Goal: Task Accomplishment & Management: Manage account settings

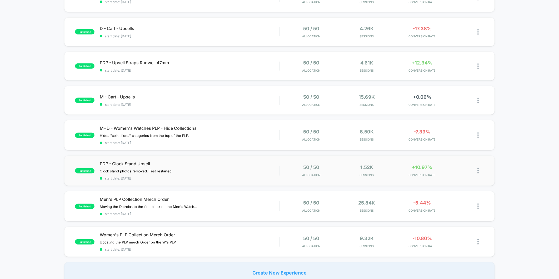
scroll to position [146, 0]
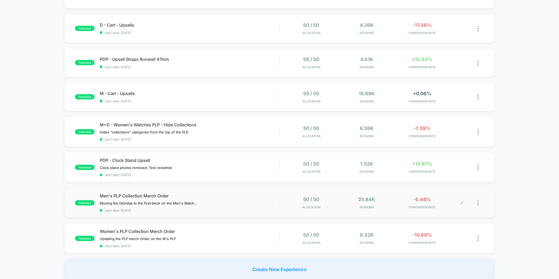
click at [372, 174] on div at bounding box center [473, 203] width 22 height 12
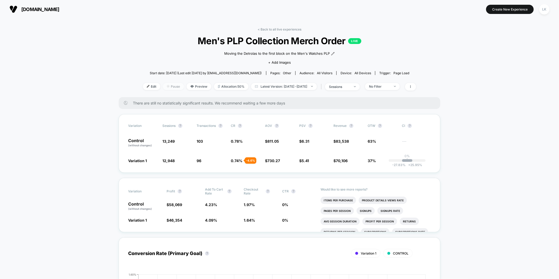
click at [164, 86] on span "Pause" at bounding box center [173, 86] width 21 height 7
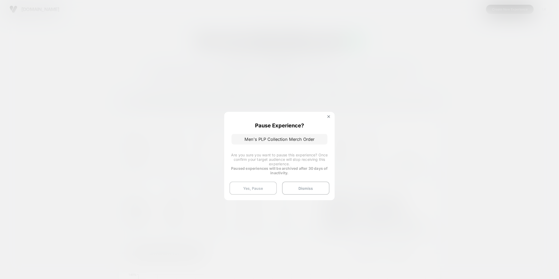
click at [256, 190] on button "Yes, Pause" at bounding box center [253, 188] width 47 height 13
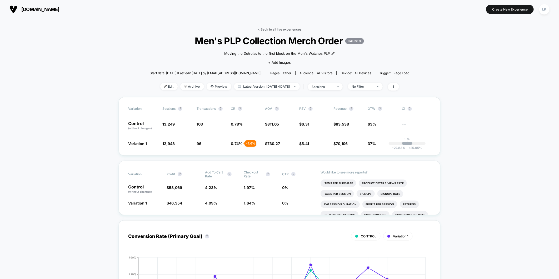
click at [279, 29] on link "< Back to all live experiences" at bounding box center [280, 29] width 44 height 4
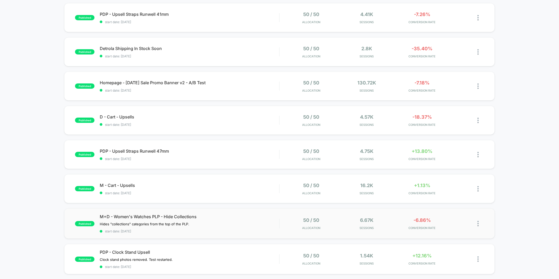
scroll to position [117, 0]
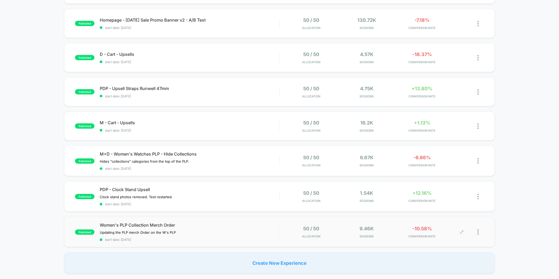
click at [382, 235] on span "Sessions" at bounding box center [366, 237] width 53 height 4
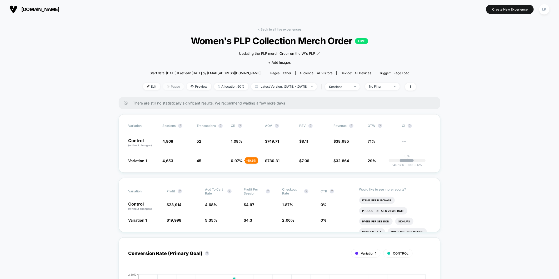
click at [163, 86] on span "Pause" at bounding box center [173, 86] width 21 height 7
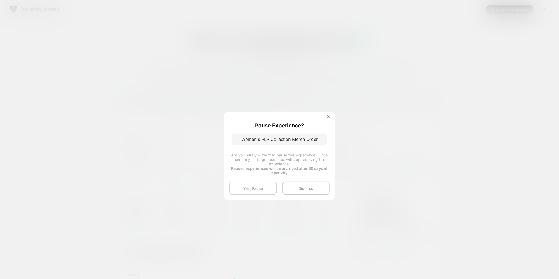
click at [257, 189] on button "Yes, Pause" at bounding box center [253, 188] width 47 height 13
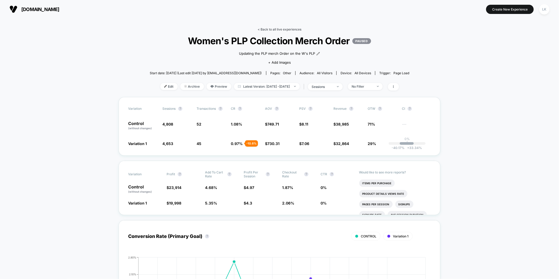
click at [291, 29] on link "< Back to all live experiences" at bounding box center [280, 29] width 44 height 4
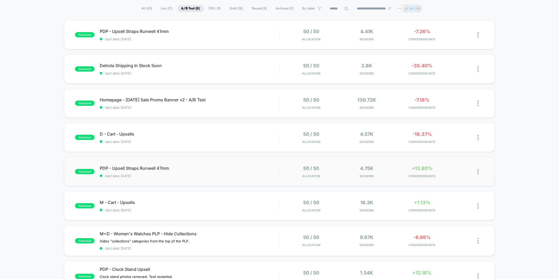
scroll to position [117, 0]
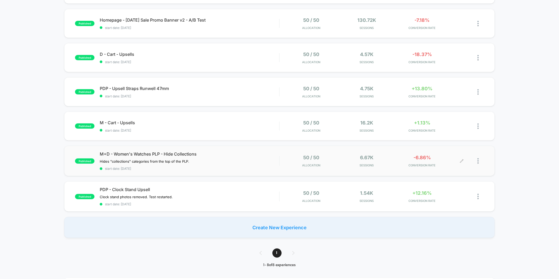
click at [344, 161] on div "6.67k Sessions" at bounding box center [366, 161] width 53 height 12
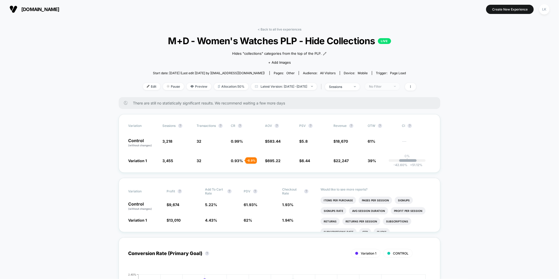
click at [379, 85] on div "No Filter" at bounding box center [379, 87] width 21 height 4
click at [380, 127] on span "Returning Visitors" at bounding box center [390, 127] width 30 height 4
click at [383, 161] on button "Save" at bounding box center [391, 163] width 48 height 9
click at [386, 91] on div "< Back to all live experiences M+D - Women's Watches PLP - Hide Collections LIV…" at bounding box center [279, 62] width 273 height 70
click at [388, 85] on div "Returning Visitors" at bounding box center [379, 87] width 21 height 4
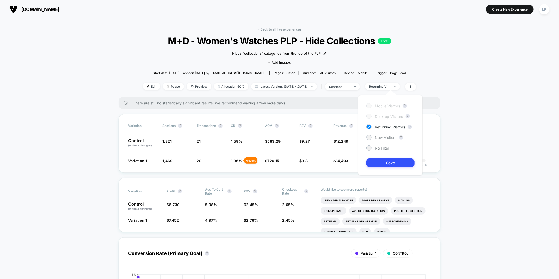
click at [387, 135] on span "New Visitors" at bounding box center [386, 137] width 22 height 4
click at [386, 163] on button "Save" at bounding box center [391, 163] width 48 height 9
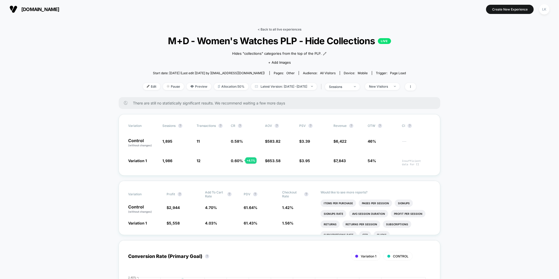
click at [271, 29] on link "< Back to all live experiences" at bounding box center [280, 29] width 44 height 4
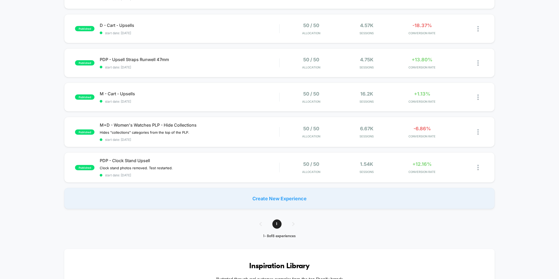
scroll to position [146, 0]
click at [211, 166] on div "Clock stand photos removed. Test restarted.﻿ Click to edit experience details C…" at bounding box center [163, 168] width 126 height 4
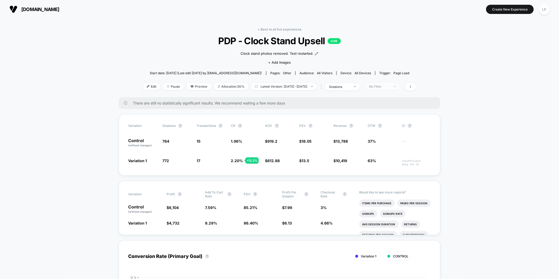
click at [391, 88] on span "No Filter" at bounding box center [382, 86] width 35 height 7
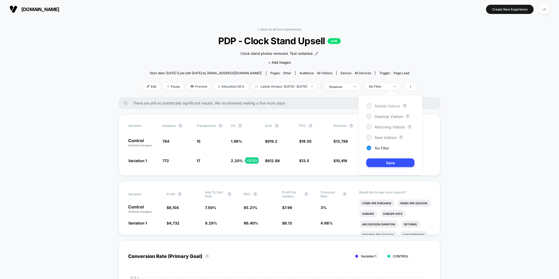
click at [385, 103] on div "Mobile Visitors" at bounding box center [384, 105] width 34 height 5
click at [389, 159] on button "Save" at bounding box center [391, 163] width 48 height 9
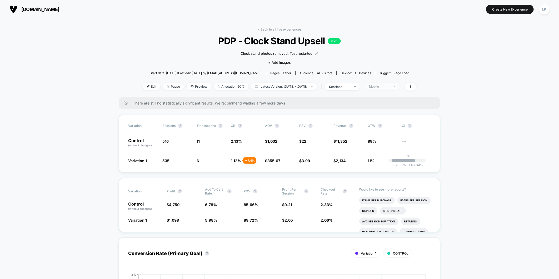
click at [381, 85] on div "Mobile" at bounding box center [379, 87] width 21 height 4
click at [385, 117] on span "Desktop Visitors" at bounding box center [389, 116] width 28 height 4
click at [382, 165] on button "Save" at bounding box center [391, 163] width 48 height 9
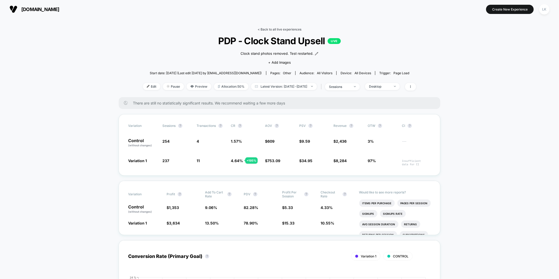
click at [280, 29] on link "< Back to all live experiences" at bounding box center [280, 29] width 44 height 4
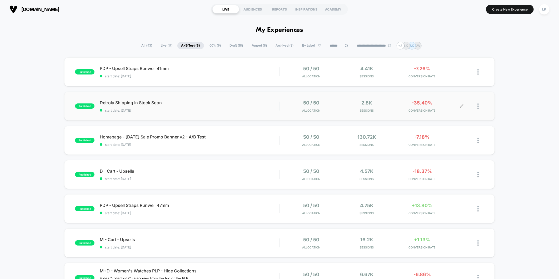
click at [463, 105] on icon at bounding box center [461, 106] width 3 height 3
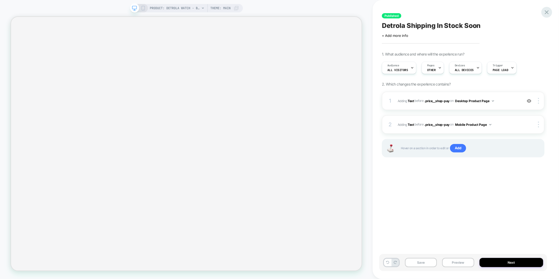
click at [550, 12] on icon at bounding box center [546, 12] width 7 height 7
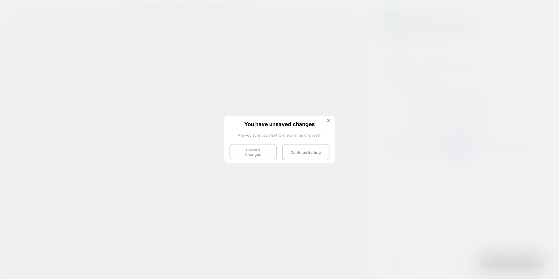
click at [266, 152] on button "Discard Changes" at bounding box center [253, 152] width 47 height 16
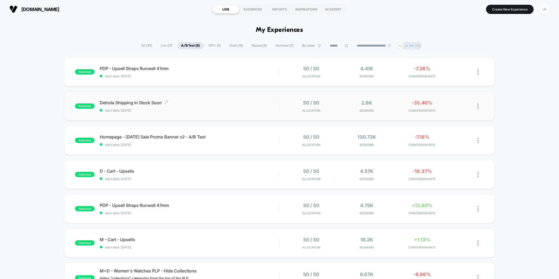
click at [249, 101] on span "Detrola Shipping In Stock Soon Click to edit experience details" at bounding box center [190, 102] width 180 height 5
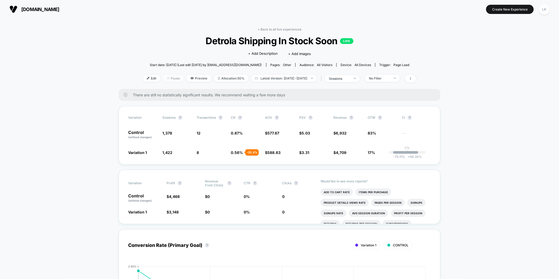
click at [165, 78] on span "Pause" at bounding box center [173, 78] width 21 height 7
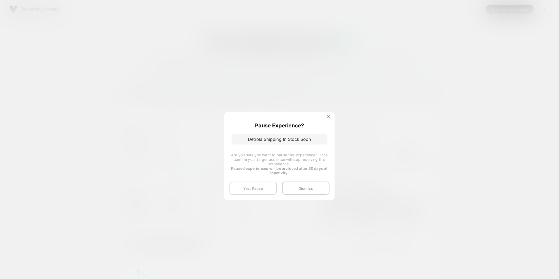
click at [259, 189] on button "Yes, Pause" at bounding box center [253, 188] width 47 height 13
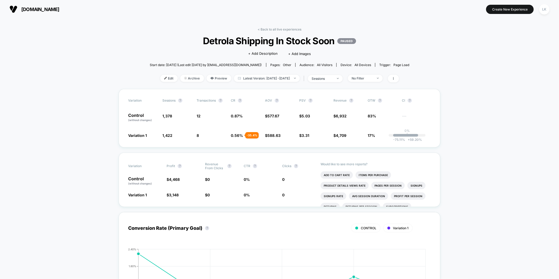
click at [281, 29] on link "< Back to all live experiences" at bounding box center [280, 29] width 44 height 4
